Goal: Navigation & Orientation: Go to known website

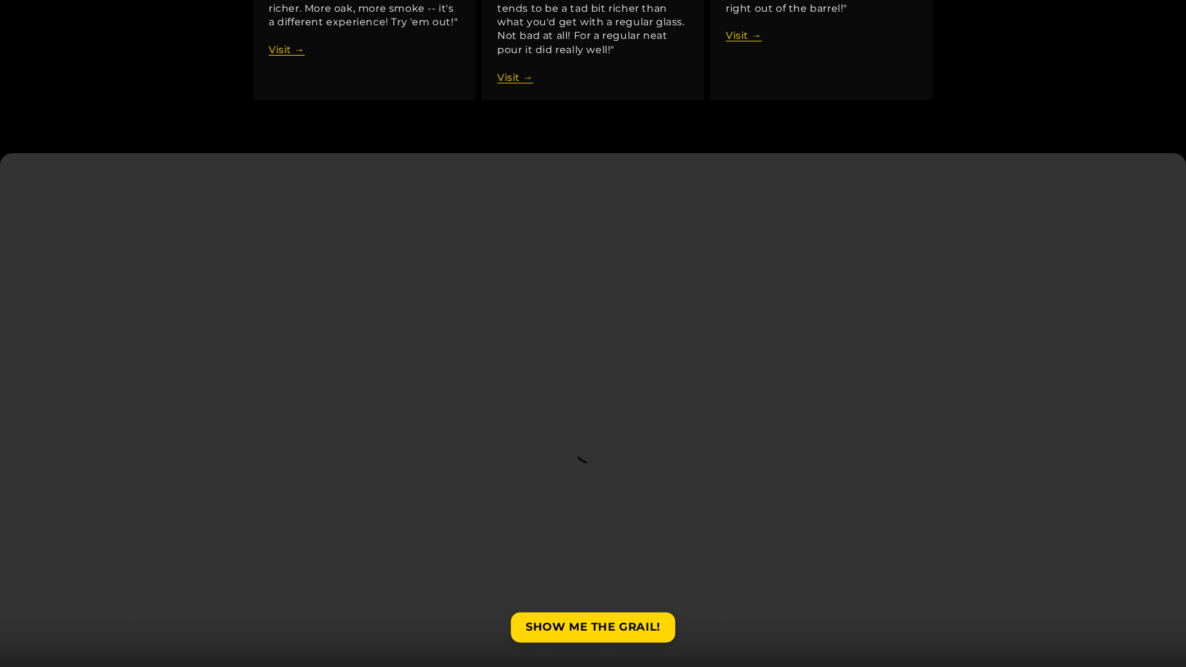
scroll to position [2027, 0]
